Goal: Task Accomplishment & Management: Use online tool/utility

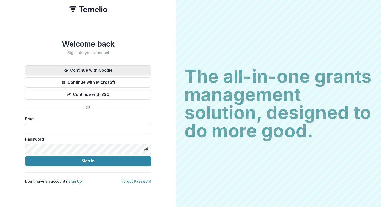
click at [101, 66] on button "Continue with Google" at bounding box center [88, 70] width 126 height 10
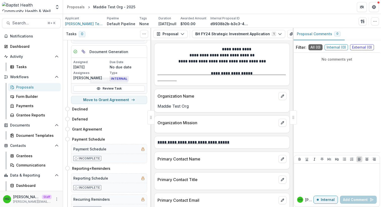
scroll to position [79, 0]
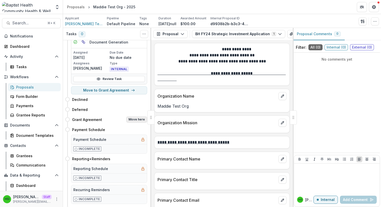
click at [132, 120] on button "Move here" at bounding box center [136, 120] width 21 height 6
select select "**********"
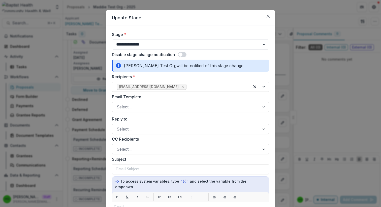
scroll to position [0, 0]
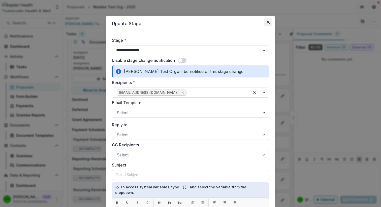
click at [268, 21] on icon "Close" at bounding box center [267, 22] width 3 height 3
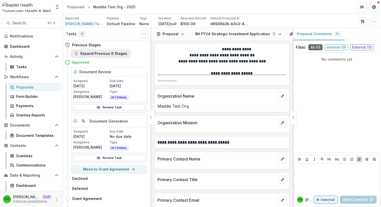
click at [120, 54] on button "Expand Previous 6 Stages" at bounding box center [100, 54] width 59 height 8
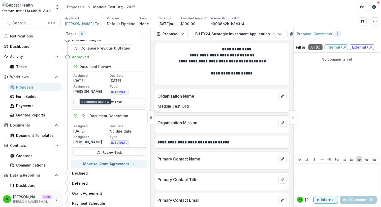
scroll to position [170, 0]
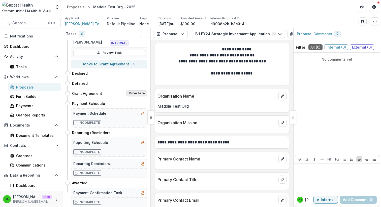
click at [139, 91] on button "Move here" at bounding box center [136, 93] width 21 height 6
select select "**********"
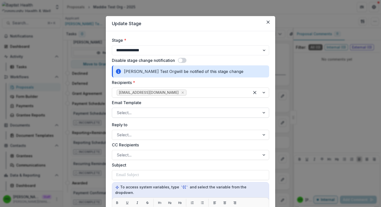
click at [174, 110] on div at bounding box center [186, 112] width 138 height 7
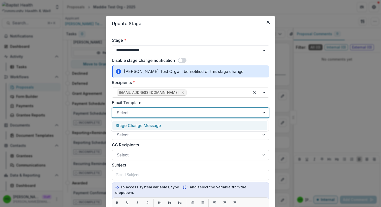
click at [169, 127] on div "Stage Change Message" at bounding box center [189, 125] width 155 height 9
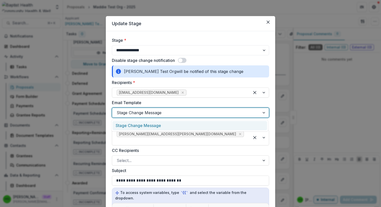
click at [184, 115] on div at bounding box center [186, 112] width 138 height 7
click at [237, 105] on label "Email Template" at bounding box center [189, 103] width 154 height 6
click at [118, 110] on input "Email Template" at bounding box center [117, 113] width 1 height 6
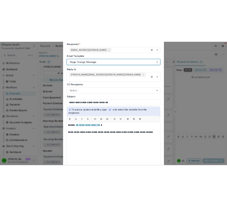
scroll to position [78, 0]
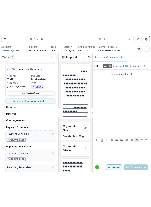
scroll to position [105, 0]
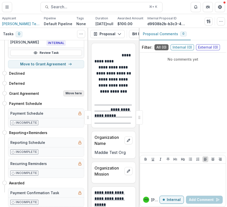
click at [75, 93] on button "Move here" at bounding box center [73, 93] width 21 height 6
select select "**********"
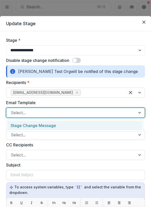
click at [93, 117] on div "Select..." at bounding box center [75, 113] width 138 height 10
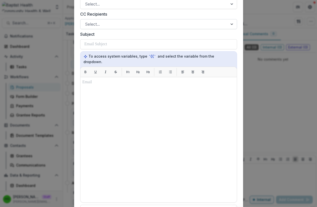
scroll to position [209, 0]
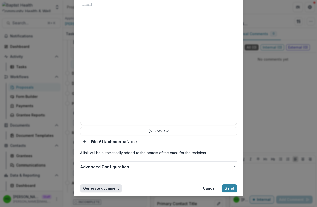
click at [113, 184] on button "Generate document" at bounding box center [101, 188] width 42 height 8
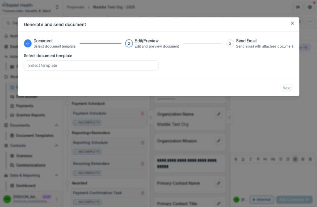
scroll to position [0, 0]
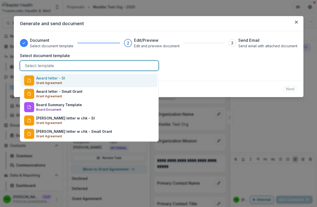
click at [121, 61] on div "Select template" at bounding box center [89, 66] width 139 height 10
click at [113, 80] on div "Award letter - SI Grant Agreement" at bounding box center [89, 80] width 136 height 13
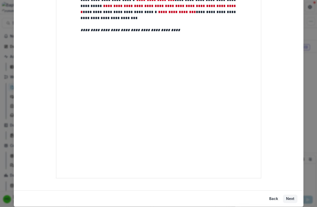
scroll to position [320, 0]
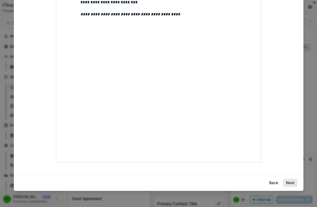
click at [227, 183] on button "Next" at bounding box center [290, 183] width 14 height 8
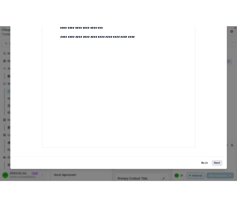
scroll to position [0, 0]
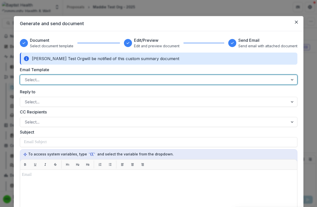
click at [135, 80] on div at bounding box center [154, 79] width 259 height 7
